Goal: Task Accomplishment & Management: Use online tool/utility

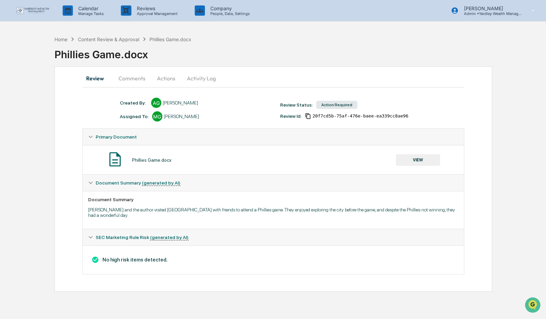
click at [419, 161] on button "VIEW" at bounding box center [418, 160] width 44 height 12
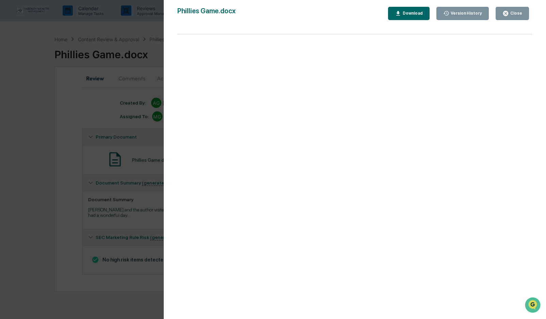
click at [514, 15] on div "Close" at bounding box center [515, 13] width 13 height 5
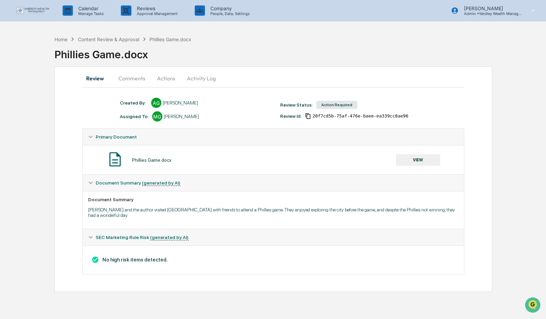
click at [165, 78] on button "Actions" at bounding box center [166, 78] width 31 height 16
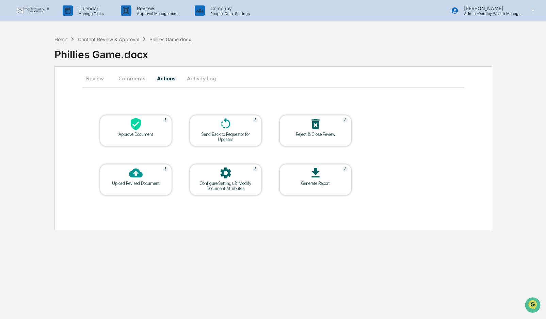
click at [138, 138] on div "Approve Document" at bounding box center [136, 130] width 72 height 31
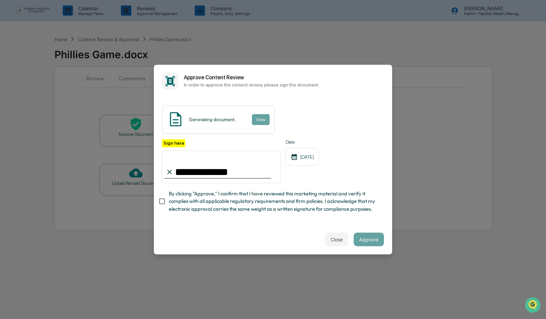
type input "**********"
click at [366, 242] on button "Approve" at bounding box center [369, 240] width 30 height 14
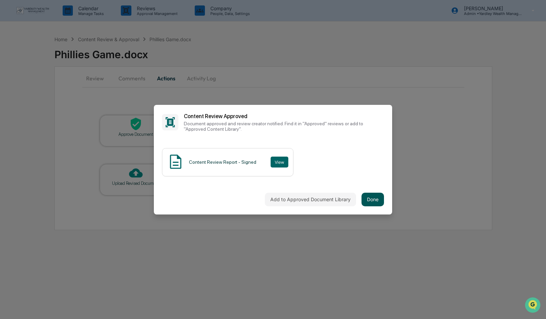
click at [370, 201] on button "Done" at bounding box center [373, 200] width 22 height 14
